Goal: Task Accomplishment & Management: Complete application form

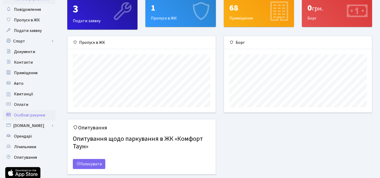
scroll to position [76, 148]
click at [33, 86] on link "Авто" at bounding box center [29, 83] width 53 height 11
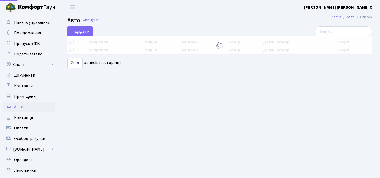
select select "25"
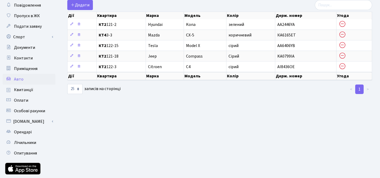
scroll to position [28, 0]
click at [32, 132] on link "Орендарі" at bounding box center [29, 131] width 53 height 11
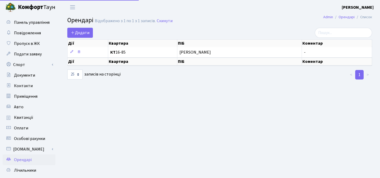
select select "25"
click at [28, 108] on link "Авто" at bounding box center [29, 107] width 53 height 11
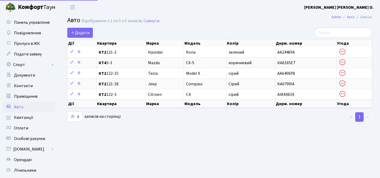
select select "25"
click at [82, 32] on span "Додати" at bounding box center [80, 33] width 19 height 6
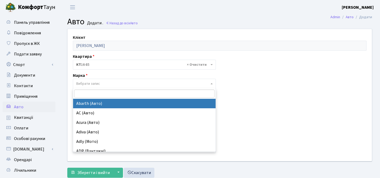
click at [131, 83] on span "Вибрати запис" at bounding box center [142, 83] width 133 height 5
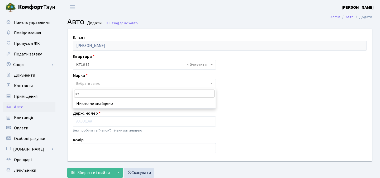
type input "ь"
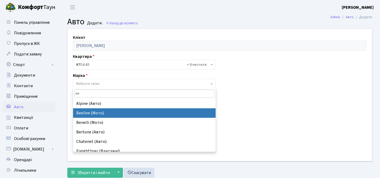
type input "n"
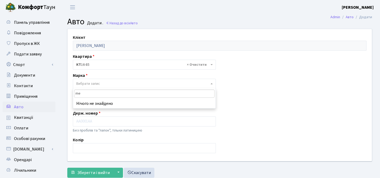
type input "m"
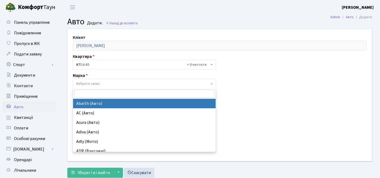
paste input "mercedes"
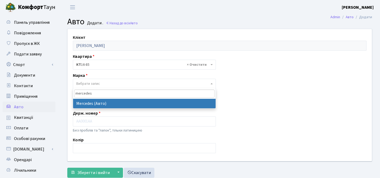
type input "mercedes"
select select "89"
select select
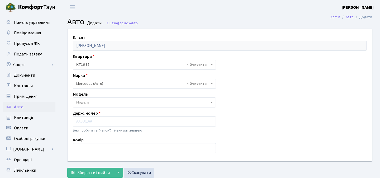
click at [100, 101] on span "Модель" at bounding box center [142, 102] width 133 height 5
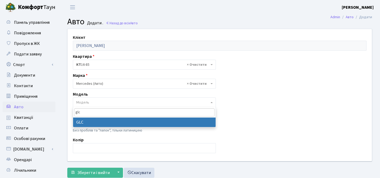
type input "glc"
select select "1495"
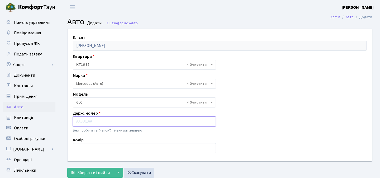
click at [94, 120] on input "text" at bounding box center [144, 121] width 143 height 10
type input "R"
type input "KA0026BA"
click at [95, 146] on input "text" at bounding box center [144, 148] width 143 height 10
type input "x"
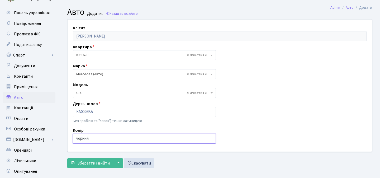
scroll to position [12, 0]
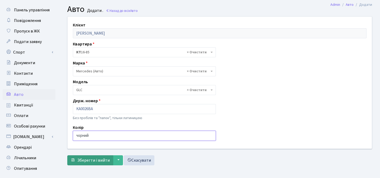
type input "чорний"
click at [104, 161] on span "Зберегти і вийти" at bounding box center [93, 160] width 32 height 6
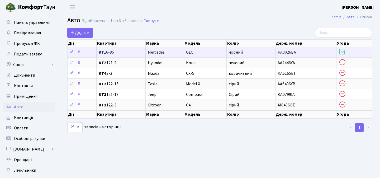
click at [345, 51] on icon at bounding box center [341, 51] width 7 height 7
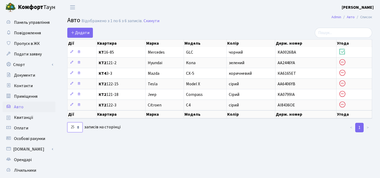
click at [76, 127] on select "10 25 50 100 250 500 1,000" at bounding box center [74, 127] width 15 height 10
select select "50"
click at [67, 122] on select "10 25 50 100 250 500 1,000" at bounding box center [74, 127] width 15 height 10
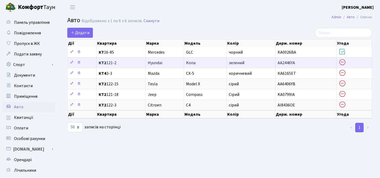
click at [344, 61] on icon at bounding box center [341, 62] width 7 height 7
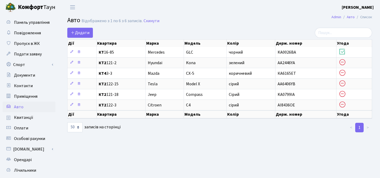
click at [84, 25] on h2 "Авто Відображено з 1 по 6 з 6 записів. Скинути" at bounding box center [219, 21] width 305 height 9
click at [81, 32] on span "Додати" at bounding box center [80, 33] width 19 height 6
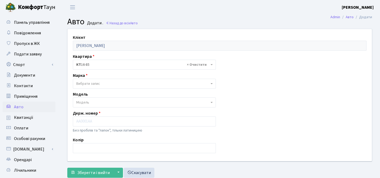
click at [28, 107] on link "Авто" at bounding box center [29, 107] width 53 height 11
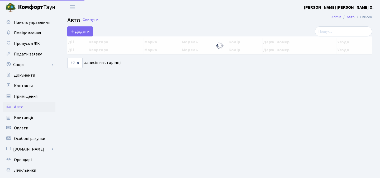
select select "50"
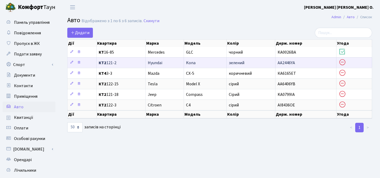
click at [345, 61] on icon at bounding box center [341, 62] width 7 height 7
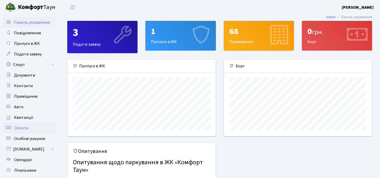
scroll to position [76, 148]
click at [30, 105] on link "Авто" at bounding box center [29, 107] width 53 height 11
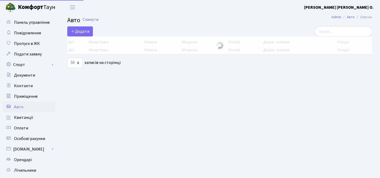
select select "50"
